Goal: Information Seeking & Learning: Find specific fact

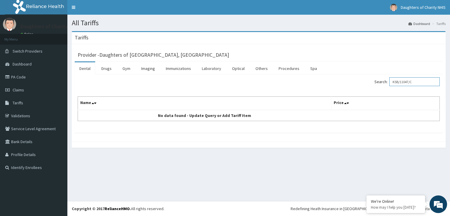
drag, startPoint x: 420, startPoint y: 80, endPoint x: 396, endPoint y: 82, distance: 23.8
click at [396, 82] on input "KSB/11047/C" at bounding box center [415, 81] width 50 height 9
paste input "MICROGYNON"
type input "MICROGYNON"
click at [111, 68] on link "Drugs" at bounding box center [107, 68] width 20 height 12
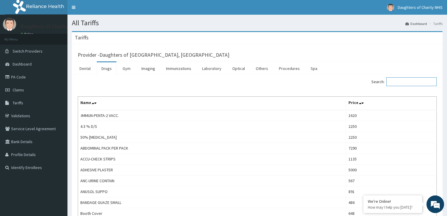
click at [398, 82] on input "Search:" at bounding box center [411, 81] width 50 height 9
paste input "MICROGYNON"
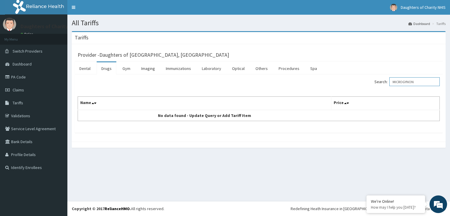
click at [397, 81] on input "MICROGYNON" at bounding box center [415, 81] width 50 height 9
click at [422, 80] on input "MICROGYNON" at bounding box center [415, 81] width 50 height 9
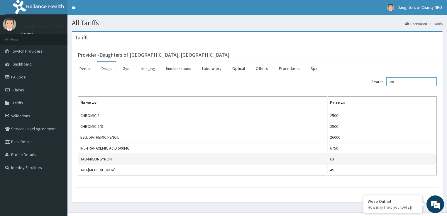
type input "MIC"
click at [150, 160] on td "TAB-MICORGYNON" at bounding box center [203, 158] width 250 height 11
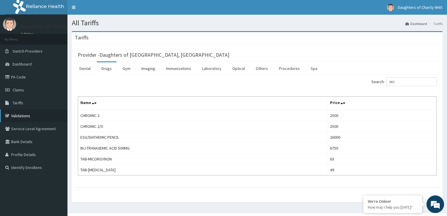
click at [36, 111] on link "Validations" at bounding box center [33, 115] width 67 height 13
